Goal: Find contact information: Find contact information

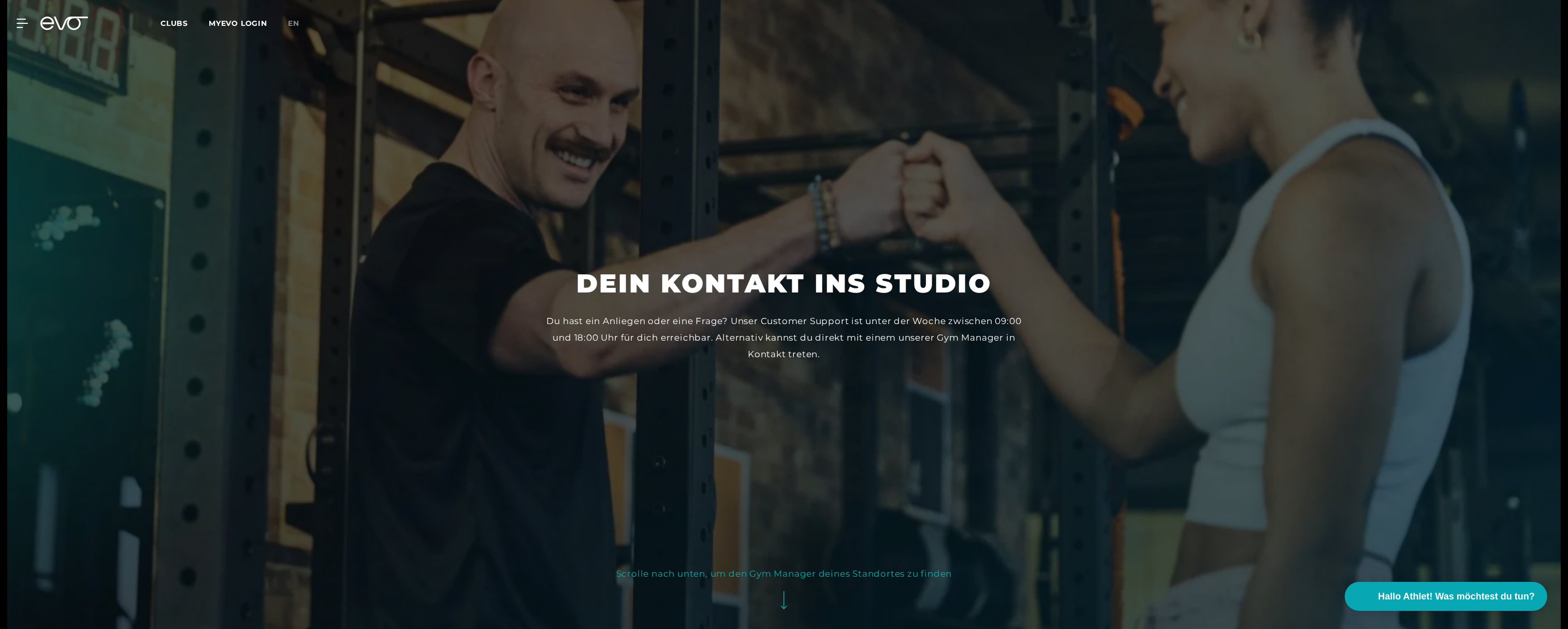
click at [294, 28] on link "en" at bounding box center [300, 23] width 23 height 12
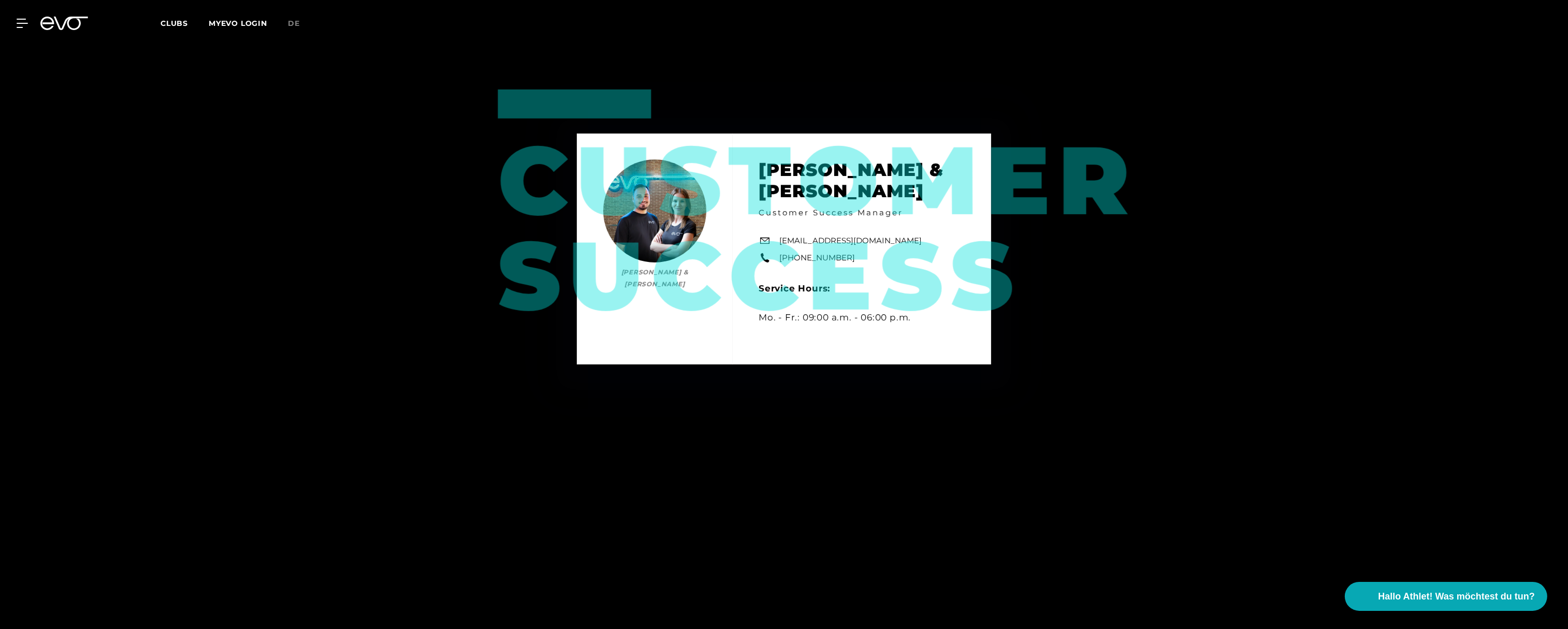
scroll to position [785, 0]
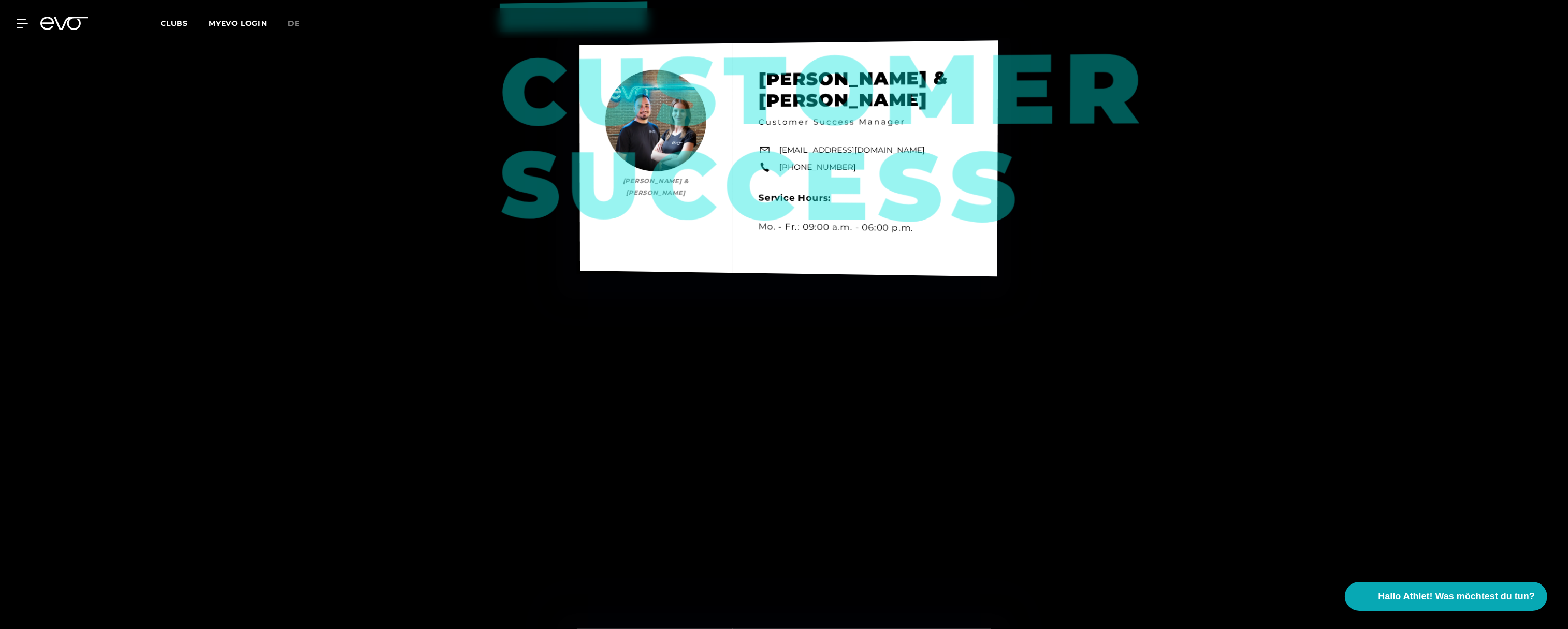
click at [855, 150] on link "[EMAIL_ADDRESS][DOMAIN_NAME]" at bounding box center [852, 150] width 145 height 12
drag, startPoint x: 880, startPoint y: 144, endPoint x: 885, endPoint y: 156, distance: 13.0
click at [885, 156] on div "Customer Success [PERSON_NAME] & [PERSON_NAME] [PERSON_NAME] & [PERSON_NAME] Cu…" at bounding box center [790, 158] width 418 height 237
copy div "[EMAIL_ADDRESS][DOMAIN_NAME]"
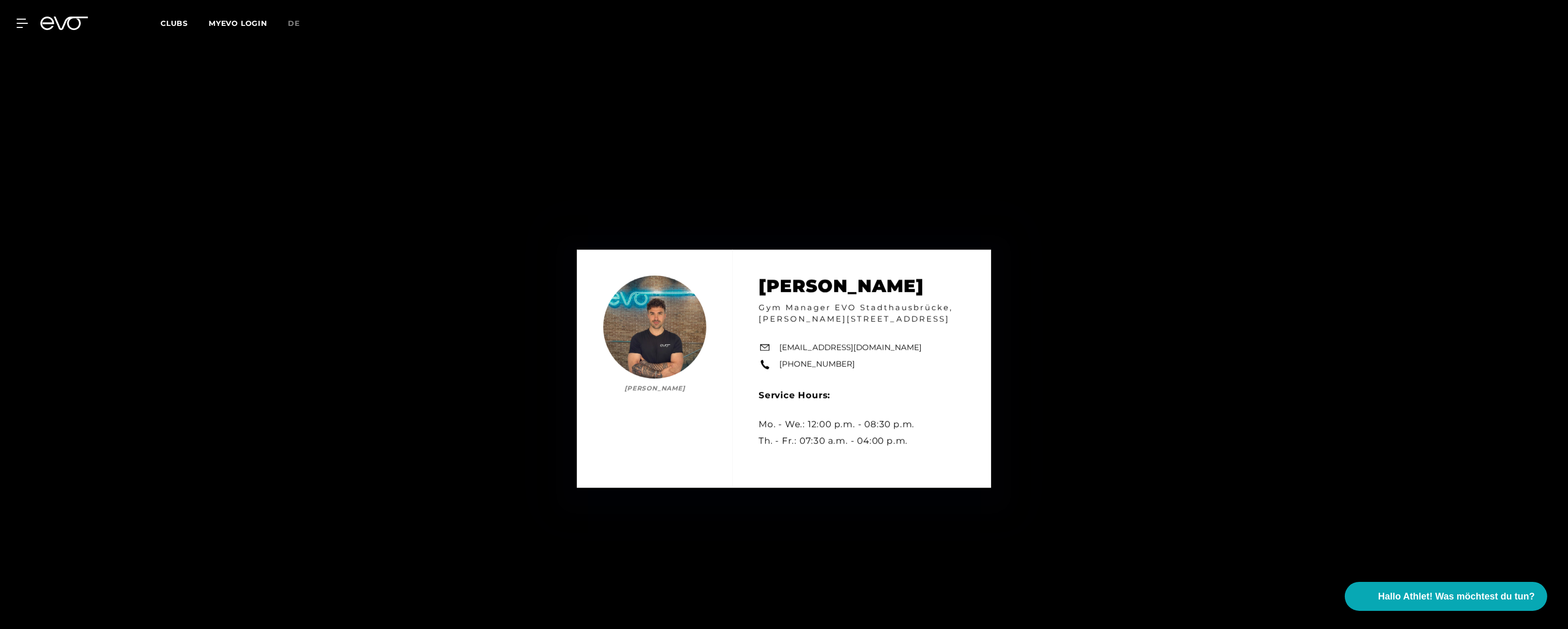
scroll to position [7474, 0]
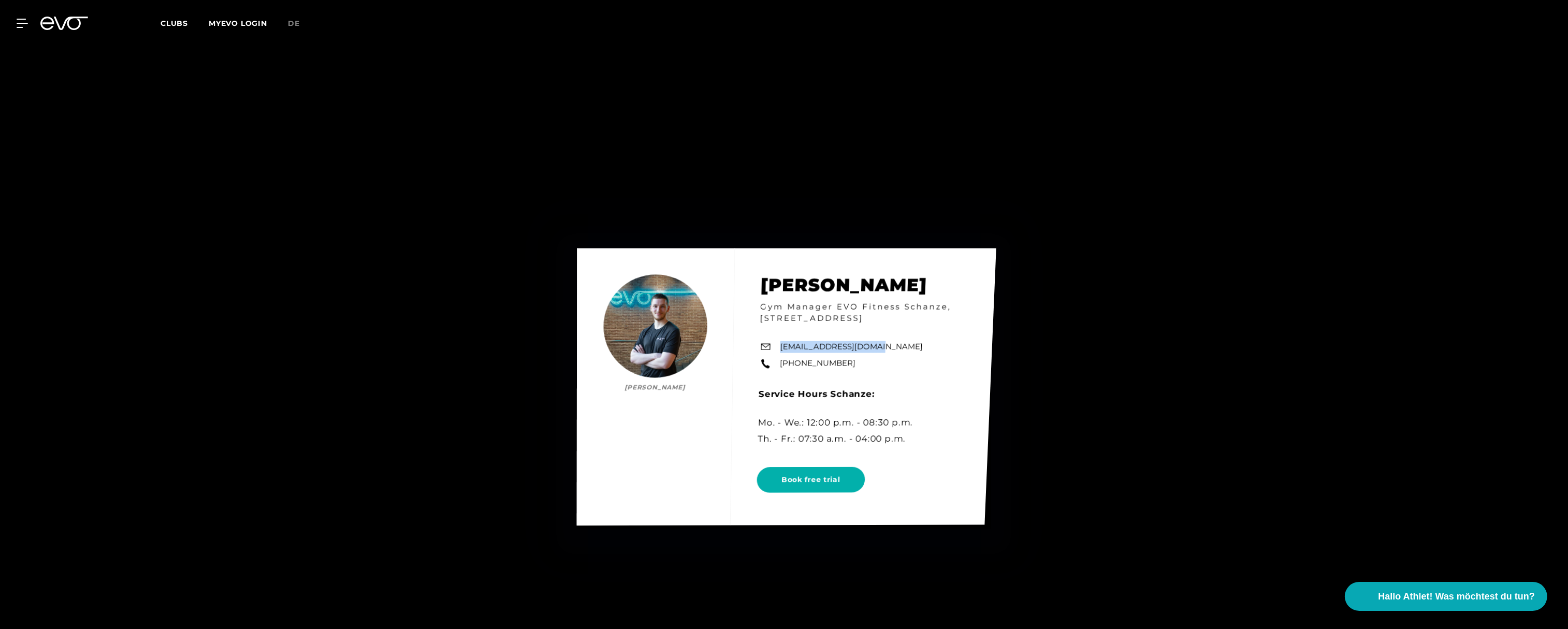
drag, startPoint x: 877, startPoint y: 347, endPoint x: 781, endPoint y: 349, distance: 96.0
click at [781, 349] on div "[PERSON_NAME] [PERSON_NAME] Gym Manager EVO Fitness Schanze, [STREET_ADDRESS] […" at bounding box center [787, 387] width 420 height 277
copy link "[EMAIL_ADDRESS][DOMAIN_NAME]"
